Goal: Task Accomplishment & Management: Use online tool/utility

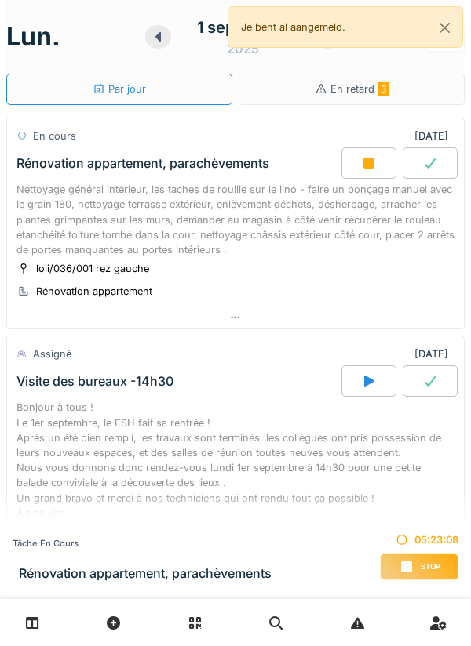
click at [297, 208] on div "Nettoyage général intérieur, les taches de rouille sur le lino - faire un ponça…" at bounding box center [235, 219] width 438 height 75
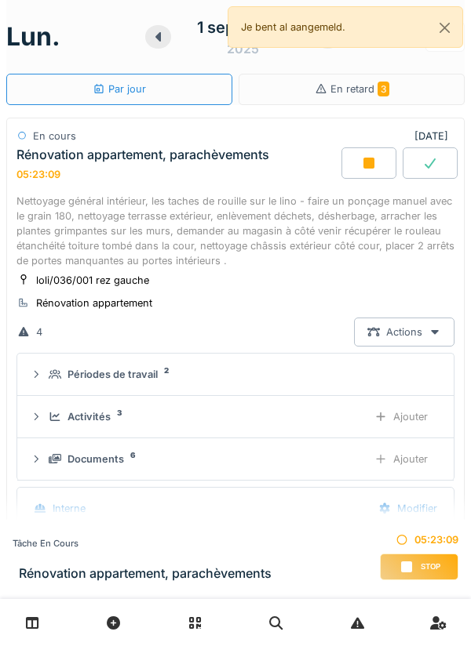
scroll to position [55, 0]
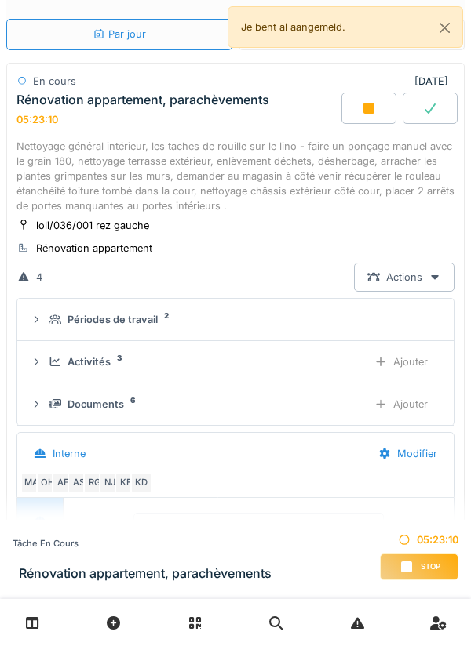
click at [418, 406] on div "Ajouter" at bounding box center [401, 404] width 80 height 29
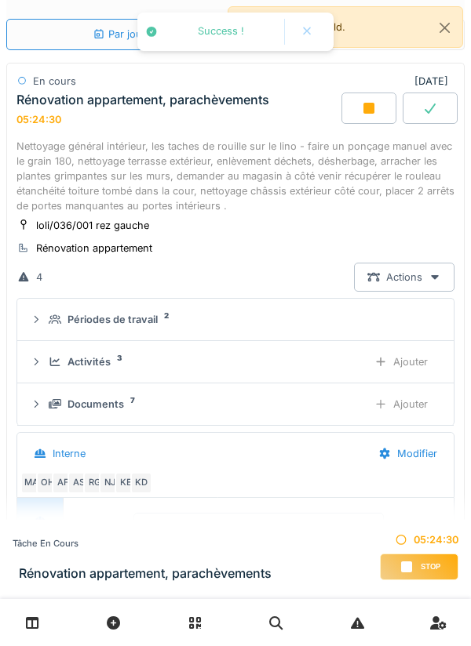
click at [388, 404] on div "Ajouter" at bounding box center [401, 404] width 80 height 29
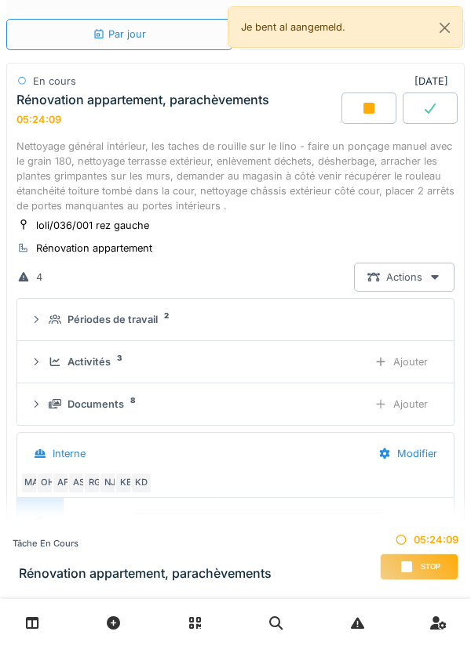
click at [391, 400] on div "Ajouter" at bounding box center [401, 404] width 80 height 29
click at [395, 406] on div "Ajouter" at bounding box center [401, 404] width 80 height 29
click at [419, 393] on div "Ajouter" at bounding box center [401, 404] width 80 height 29
click at [390, 403] on div "Ajouter" at bounding box center [401, 404] width 80 height 29
click at [396, 401] on div "Ajouter" at bounding box center [401, 404] width 80 height 29
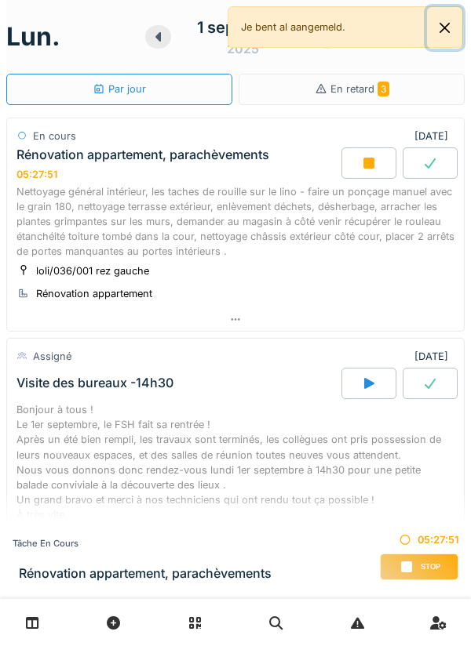
click at [457, 27] on button "Close" at bounding box center [444, 28] width 35 height 42
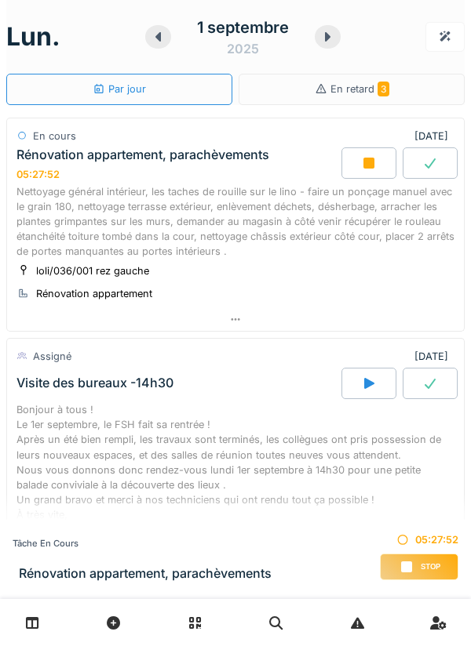
click at [329, 36] on icon at bounding box center [327, 36] width 5 height 9
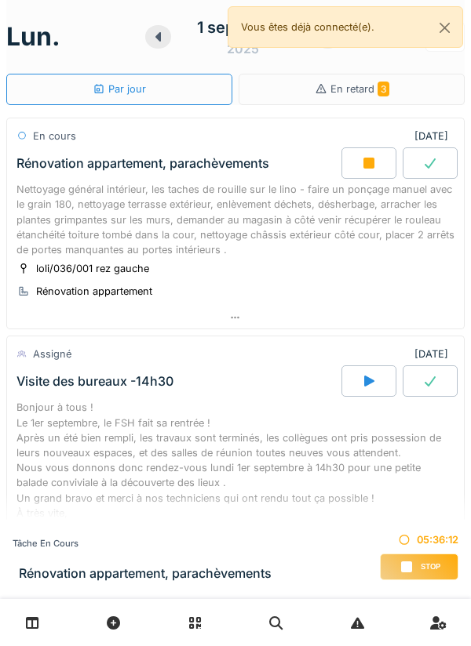
click at [423, 215] on div "Nettoyage général intérieur, les taches de rouille sur le lino - faire un ponça…" at bounding box center [235, 219] width 438 height 75
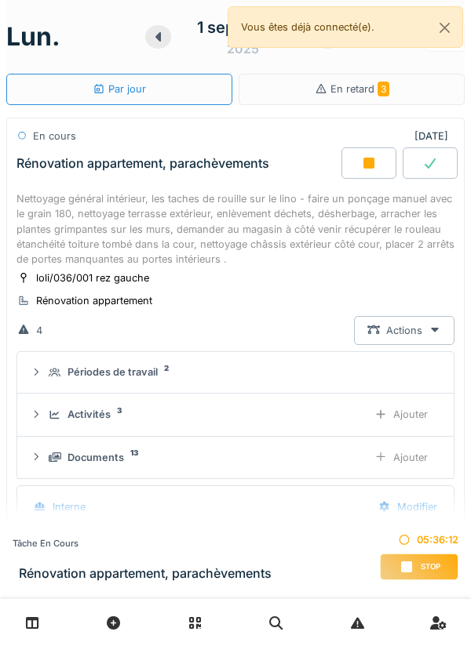
scroll to position [55, 0]
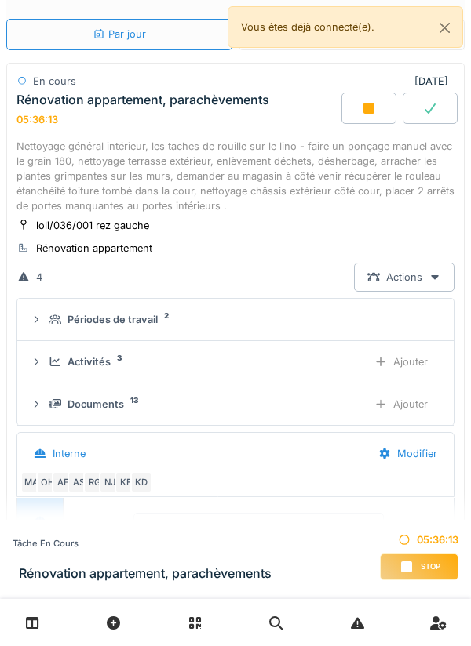
click at [391, 409] on div "Ajouter" at bounding box center [401, 404] width 80 height 29
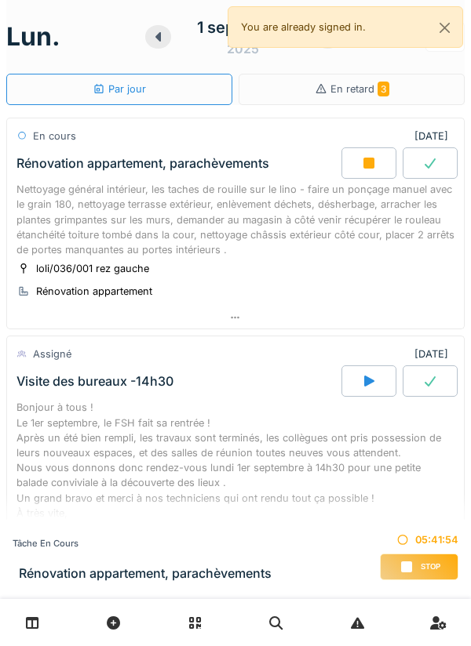
click at [379, 212] on div "Nettoyage général intérieur, les taches de rouille sur le lino - faire un ponça…" at bounding box center [235, 219] width 438 height 75
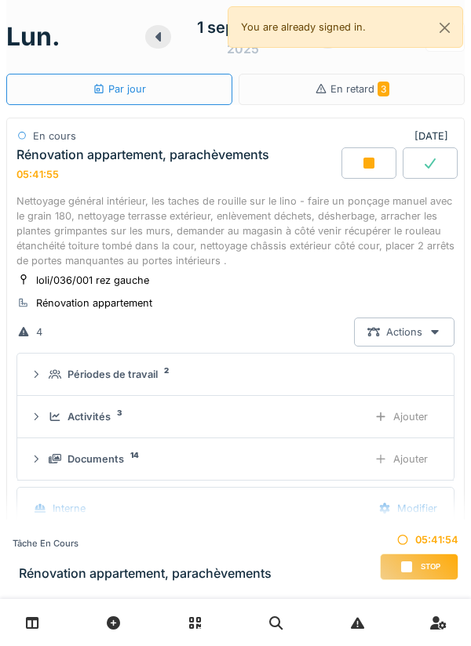
scroll to position [55, 0]
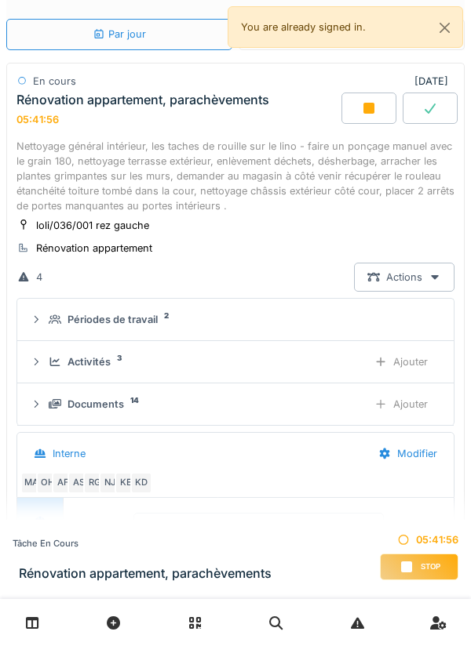
click at [425, 404] on div "Ajouter" at bounding box center [401, 404] width 80 height 29
click at [414, 357] on div "Ajouter" at bounding box center [401, 362] width 80 height 29
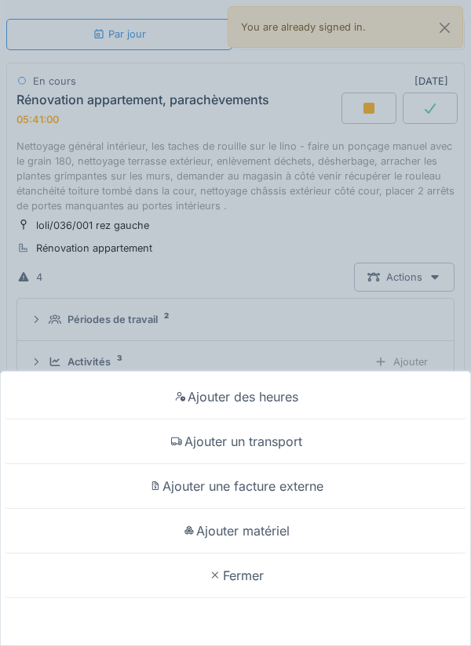
click at [360, 524] on div "Ajouter matériel" at bounding box center [235, 531] width 463 height 45
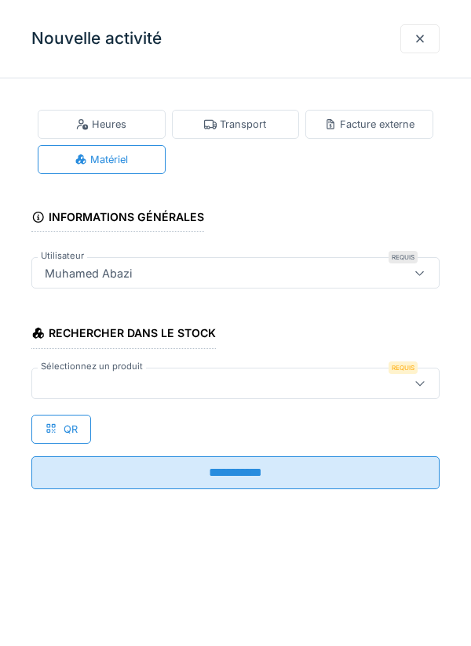
click at [421, 380] on icon at bounding box center [419, 383] width 13 height 10
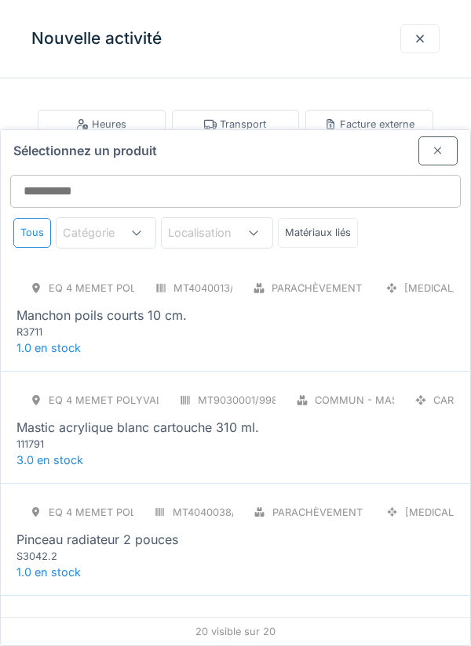
scroll to position [0, 0]
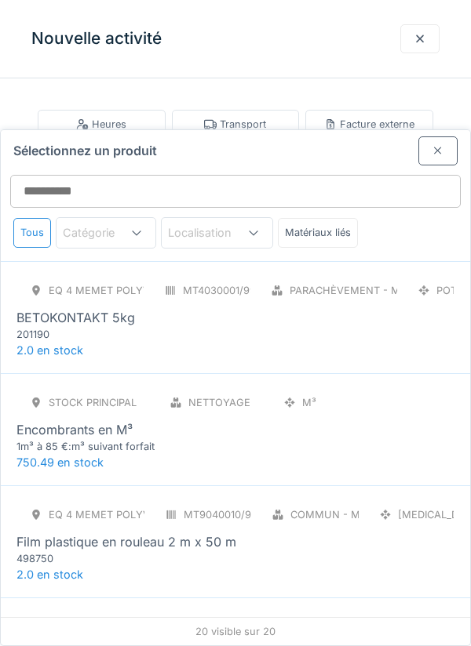
click at [451, 130] on div "Sélectionnez un produit" at bounding box center [235, 147] width 469 height 35
click at [454, 136] on div at bounding box center [437, 150] width 39 height 29
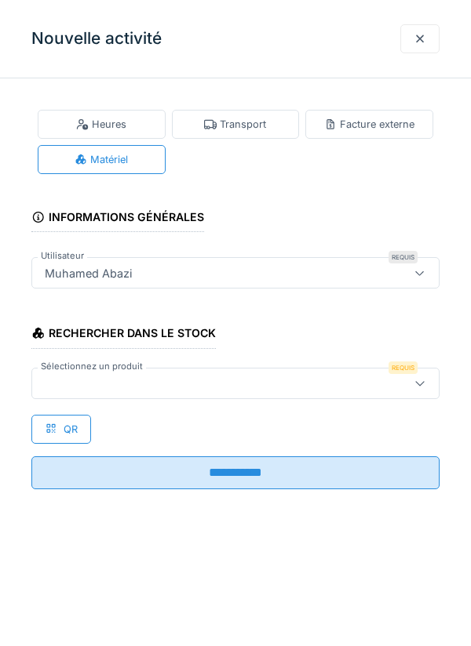
click at [420, 380] on icon at bounding box center [419, 383] width 13 height 10
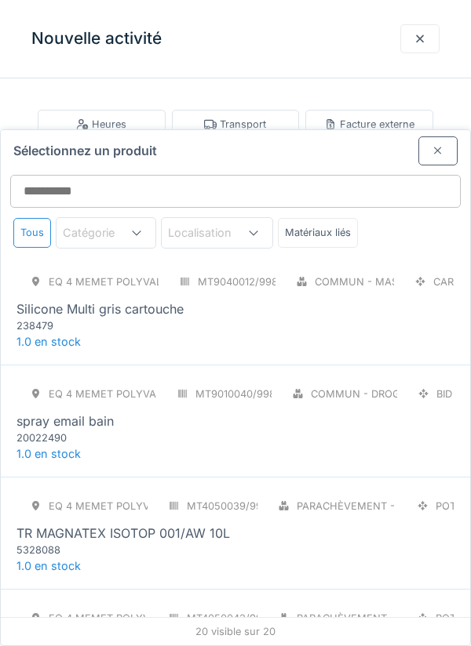
scroll to position [1474, 0]
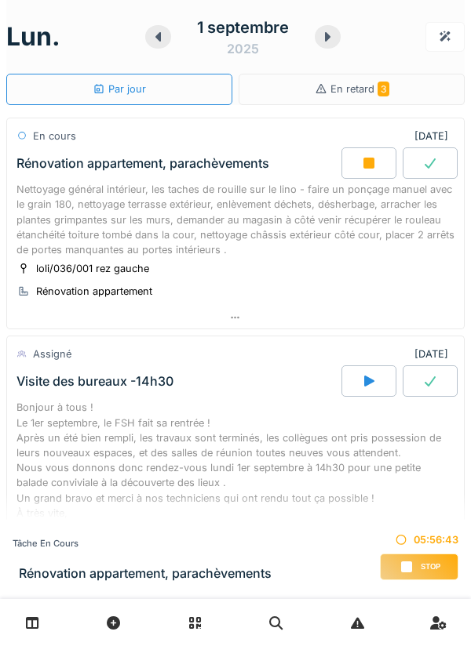
click at [417, 268] on div "loli/036/001 rez gauche Rénovation appartement" at bounding box center [235, 279] width 438 height 39
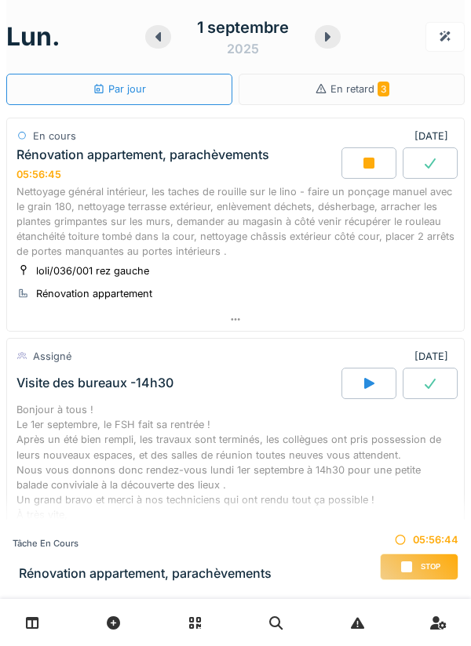
click at [408, 256] on div "Nettoyage général intérieur, les taches de rouille sur le lino - faire un ponça…" at bounding box center [235, 221] width 438 height 75
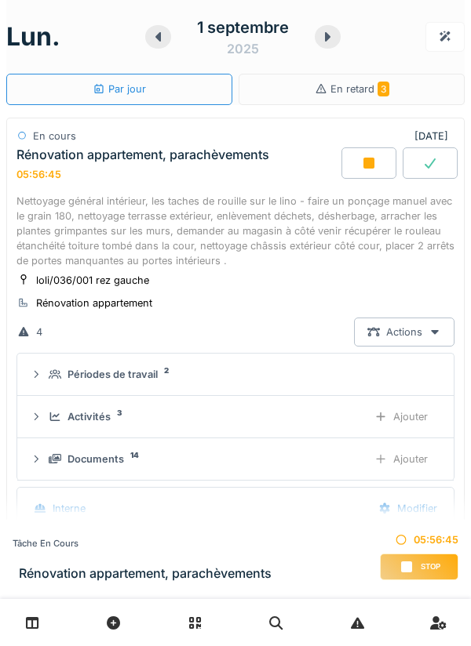
scroll to position [55, 0]
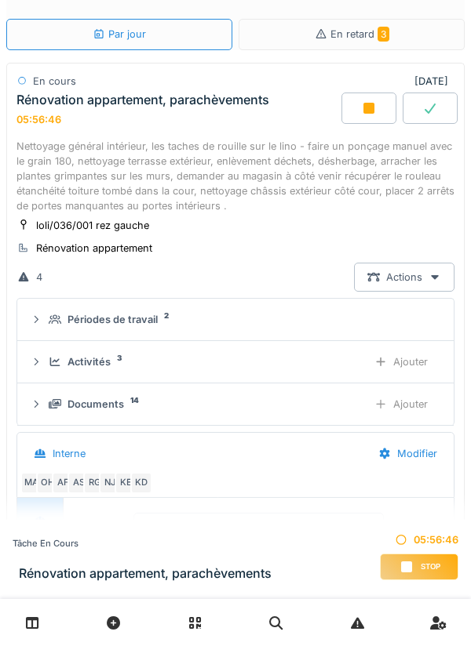
click at [399, 403] on div "Ajouter" at bounding box center [401, 404] width 80 height 29
click at [383, 402] on div at bounding box center [380, 404] width 13 height 15
click at [397, 406] on div "Ajouter" at bounding box center [401, 404] width 80 height 29
click at [389, 407] on div "Ajouter" at bounding box center [401, 404] width 80 height 29
click at [413, 406] on div "Ajouter" at bounding box center [401, 404] width 80 height 29
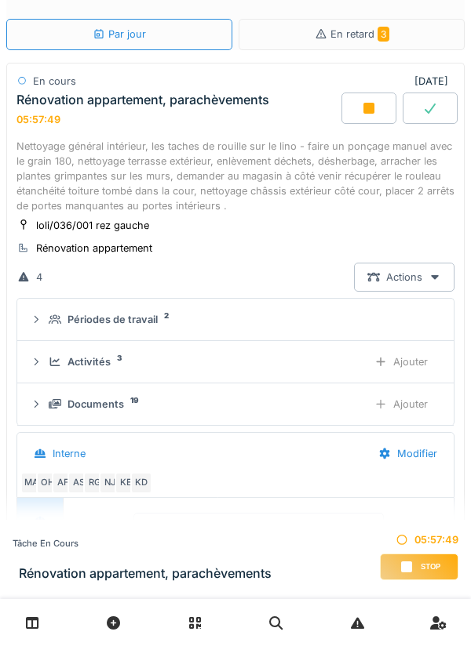
click at [392, 407] on div "Ajouter" at bounding box center [401, 404] width 80 height 29
click at [397, 408] on div "Ajouter" at bounding box center [401, 404] width 80 height 29
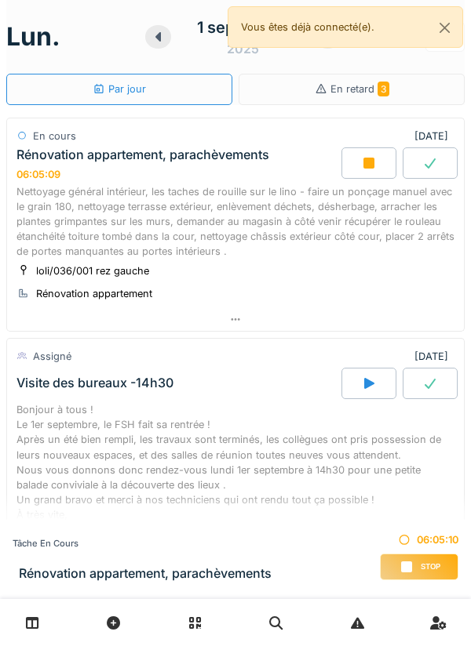
click at [374, 169] on icon at bounding box center [369, 163] width 16 height 13
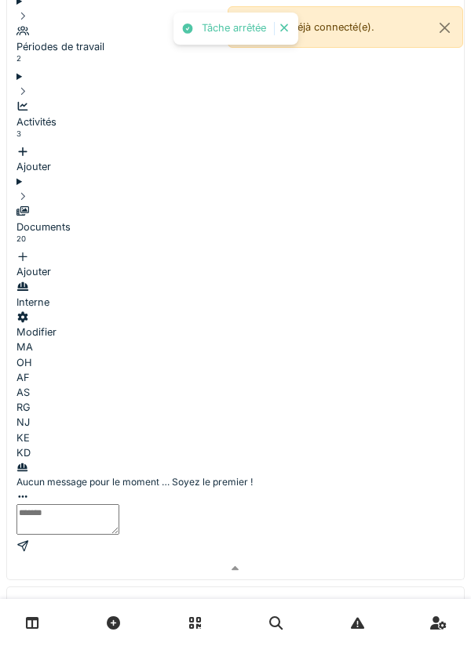
scroll to position [515, 0]
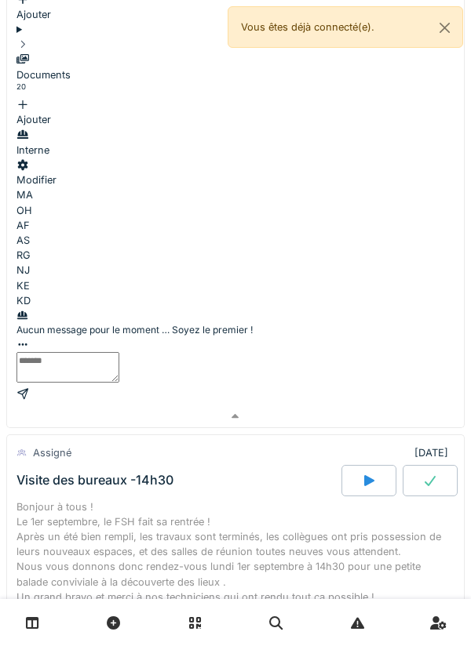
click at [356, 465] on div at bounding box center [368, 480] width 55 height 31
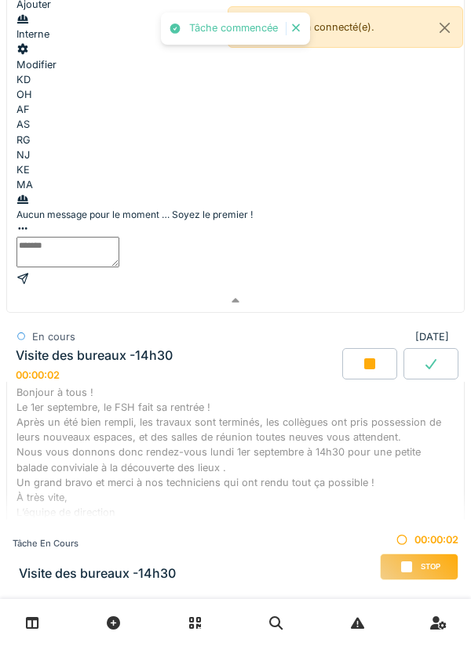
scroll to position [635, 0]
